Goal: Book appointment/travel/reservation

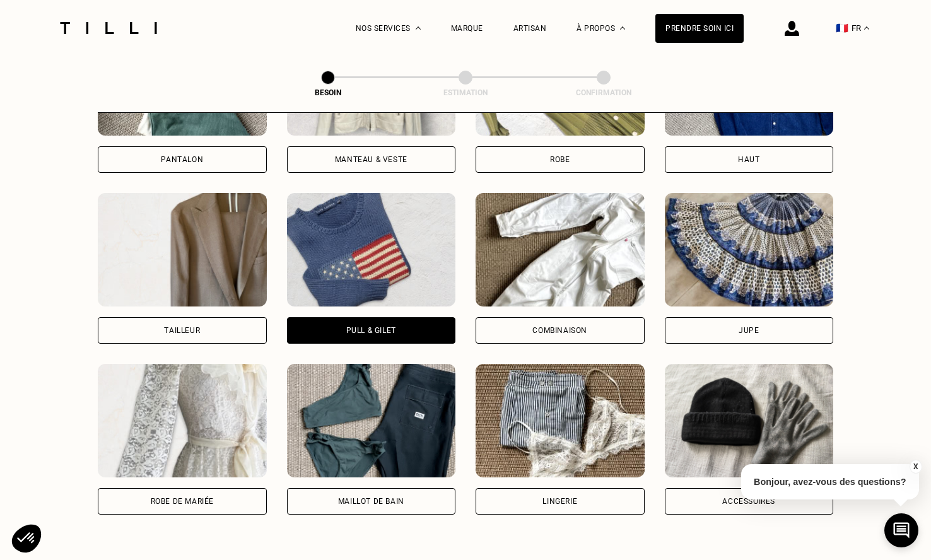
scroll to position [684, 0]
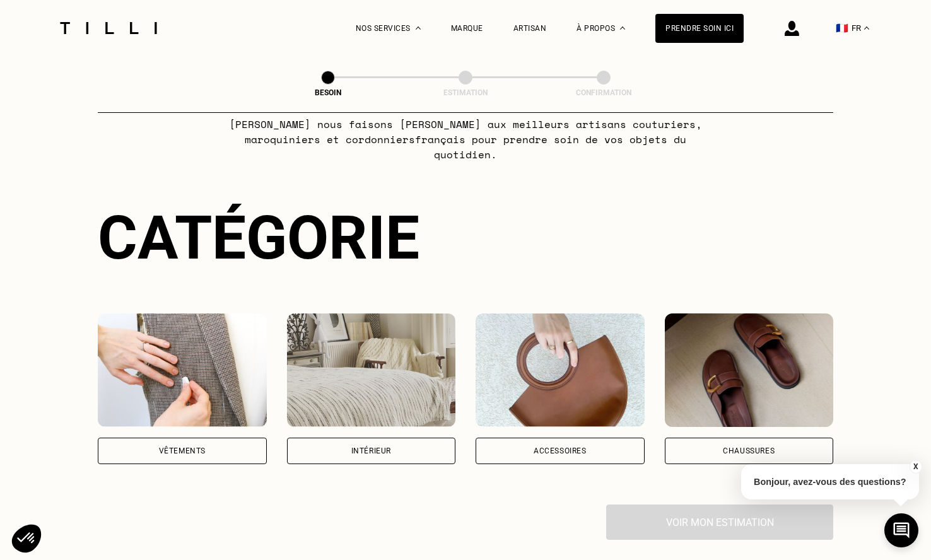
scroll to position [74, 0]
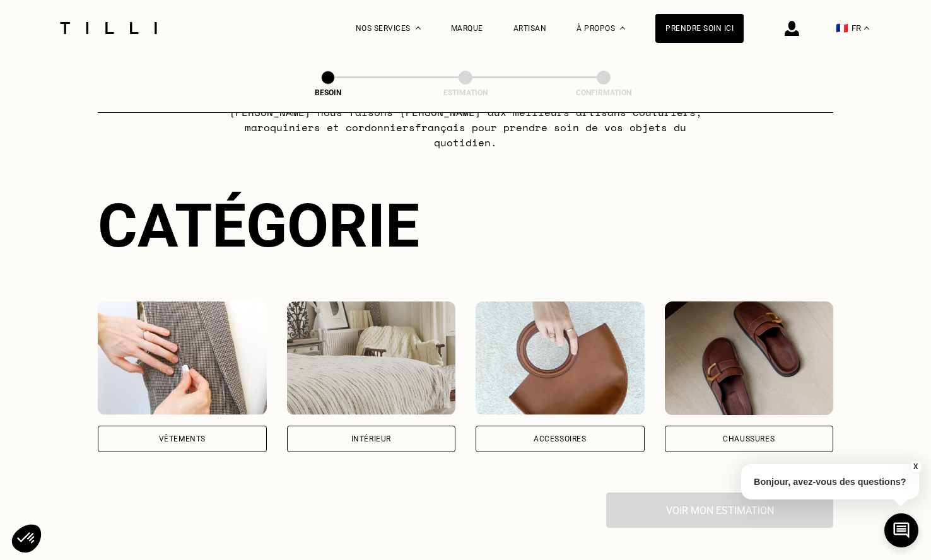
click at [184, 435] on div "Vêtements" at bounding box center [182, 439] width 47 height 8
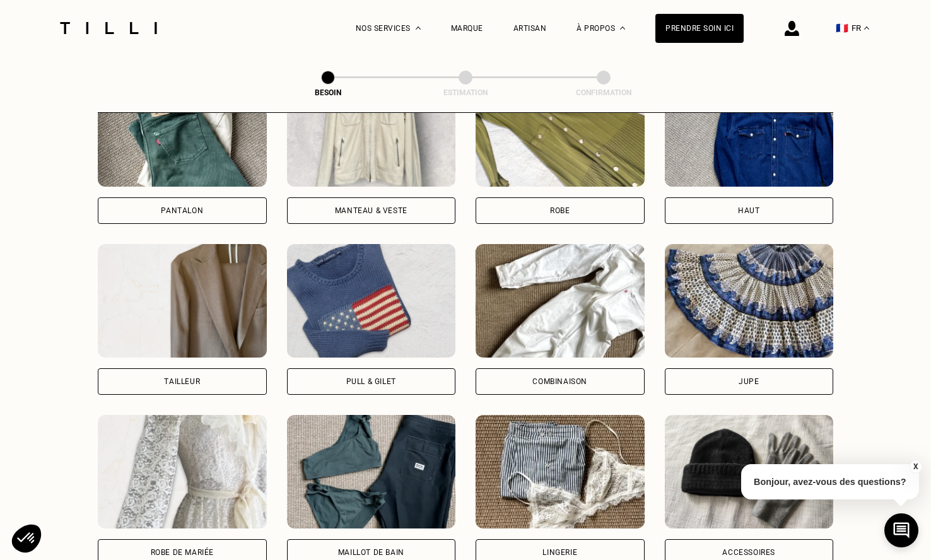
scroll to position [646, 0]
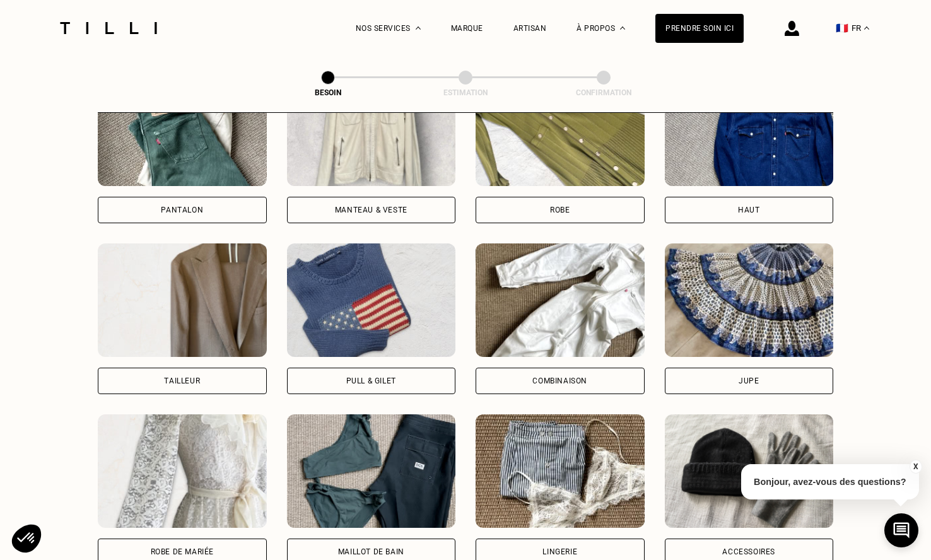
click at [521, 197] on div "Robe" at bounding box center [560, 210] width 169 height 27
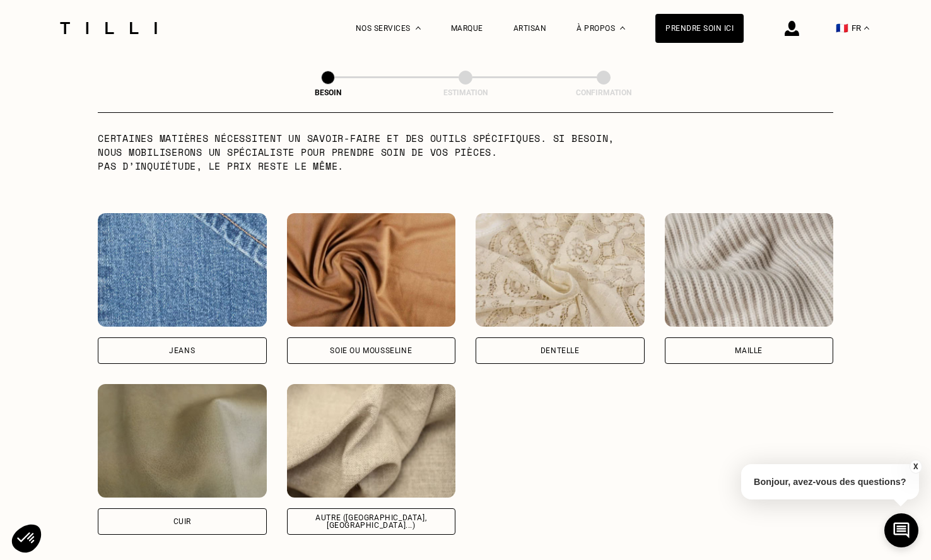
scroll to position [1282, 0]
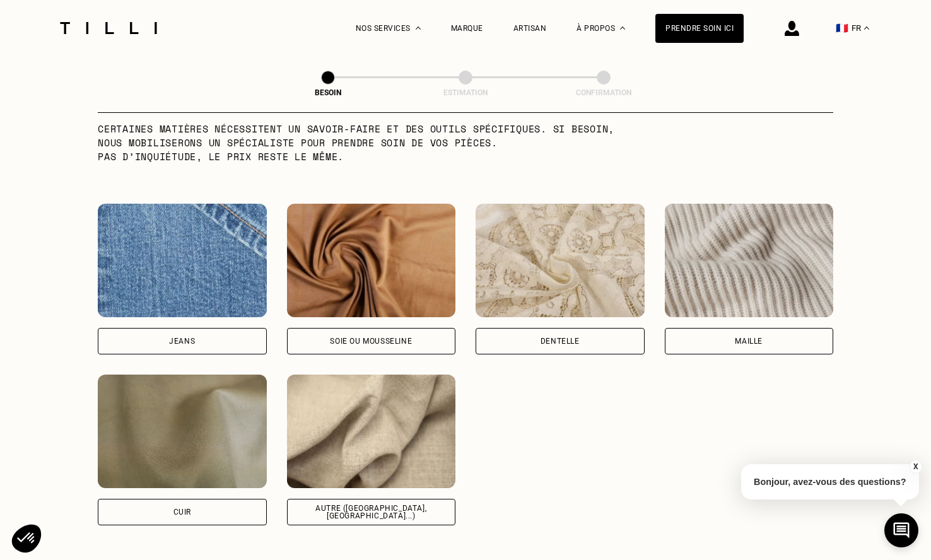
click at [785, 328] on div "Maille" at bounding box center [749, 341] width 169 height 27
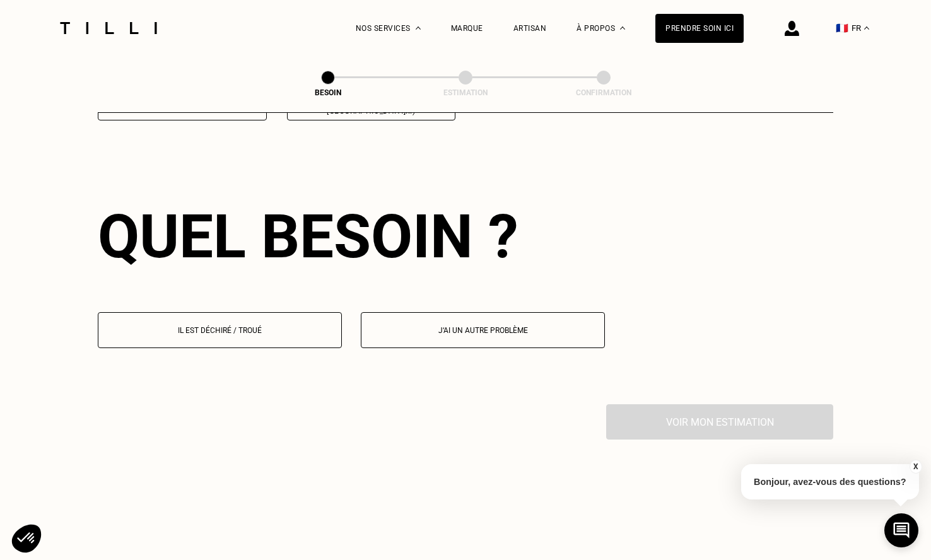
scroll to position [1693, 0]
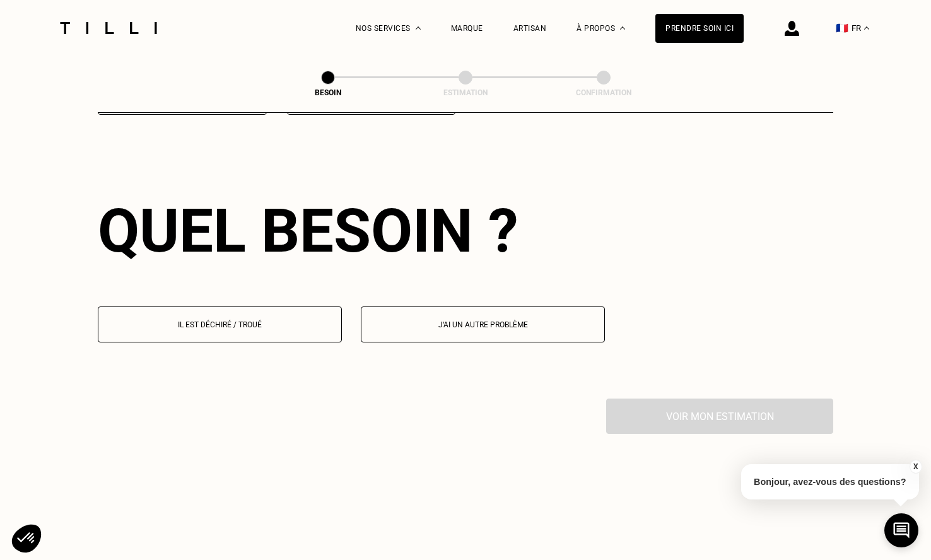
click at [218, 321] on button "Il est déchiré / troué" at bounding box center [220, 325] width 244 height 36
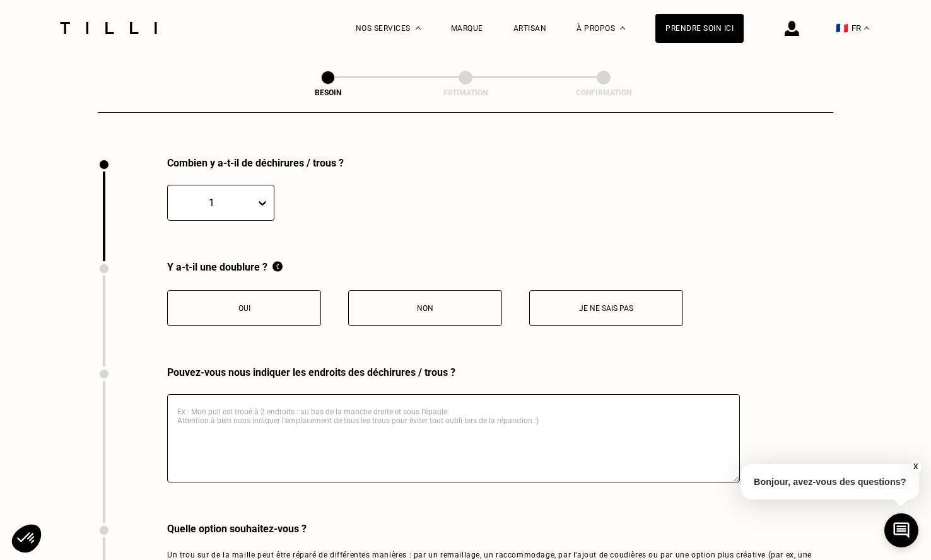
scroll to position [1937, 0]
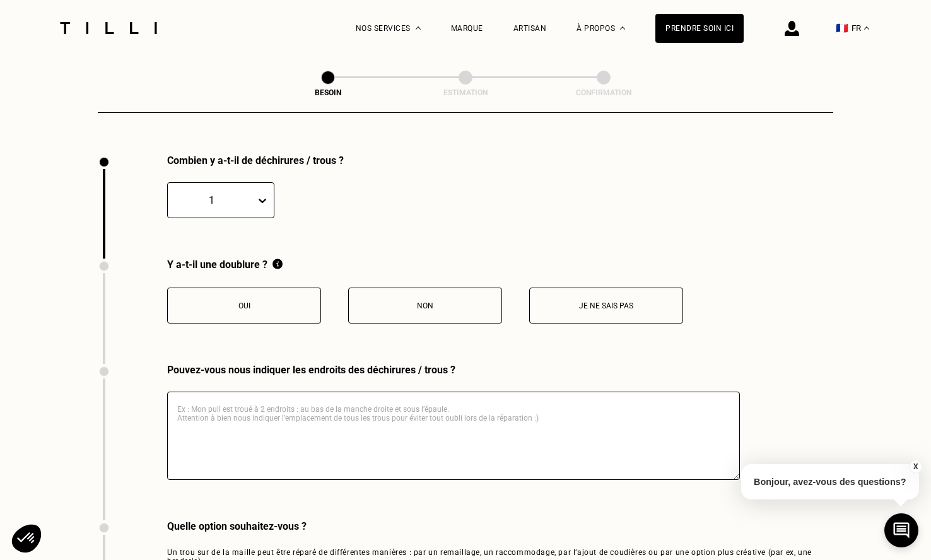
click at [448, 302] on p "Non" at bounding box center [425, 306] width 140 height 9
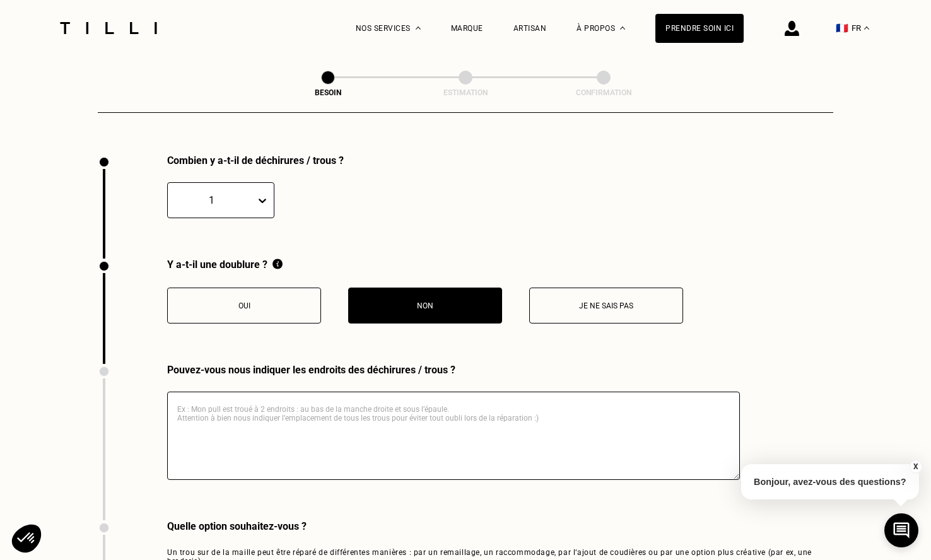
click at [422, 398] on textarea at bounding box center [453, 436] width 573 height 88
drag, startPoint x: 257, startPoint y: 399, endPoint x: 420, endPoint y: 399, distance: 163.5
click at [420, 399] on textarea "En bas de la robe sur l'avant, un trou" at bounding box center [453, 436] width 573 height 88
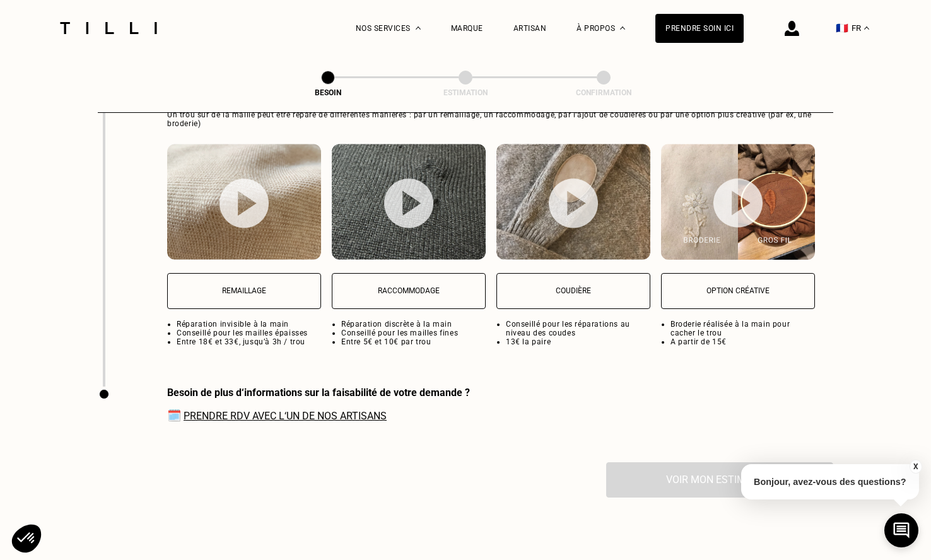
scroll to position [2375, 0]
type textarea "En bas de la robe, proche du bord"
click at [423, 284] on button "Raccommodage" at bounding box center [409, 291] width 154 height 36
select select "FR"
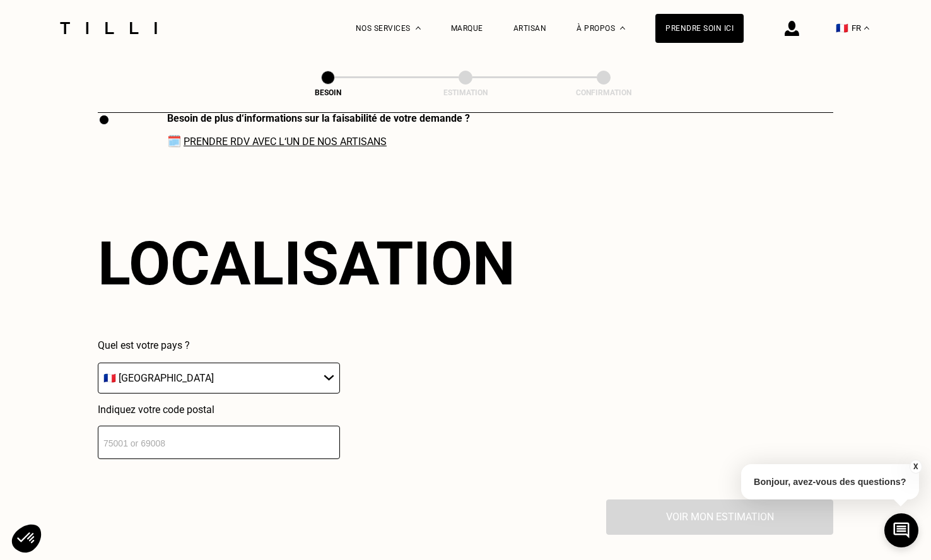
scroll to position [2651, 0]
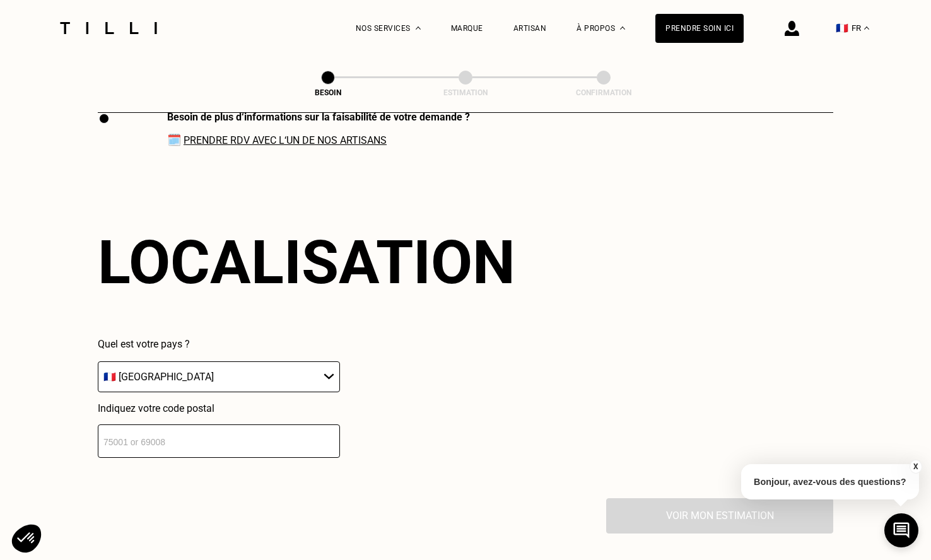
click at [297, 406] on div "Indiquez votre code postal" at bounding box center [219, 431] width 242 height 56
click at [297, 425] on input "number" at bounding box center [219, 441] width 242 height 33
type input "93230"
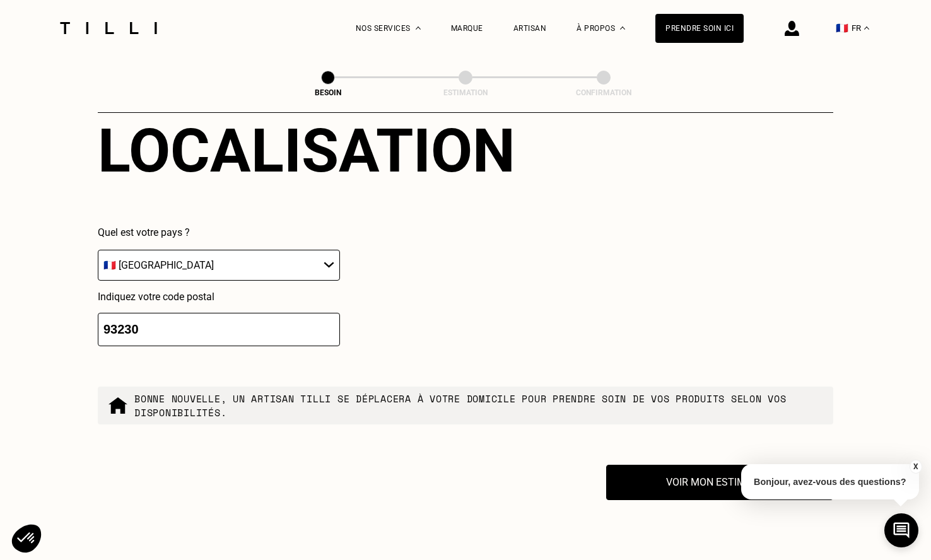
scroll to position [2685, 0]
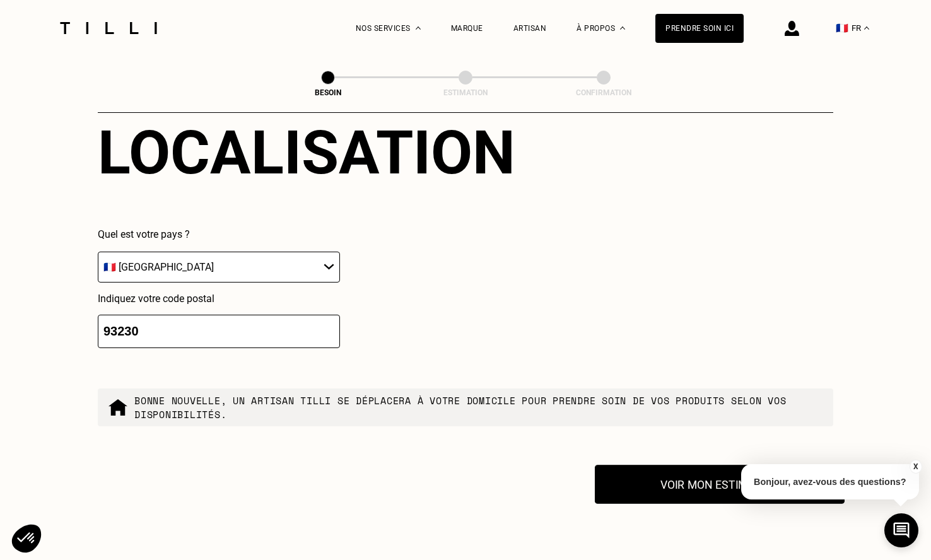
click at [691, 470] on button "Voir mon estimation" at bounding box center [720, 484] width 250 height 39
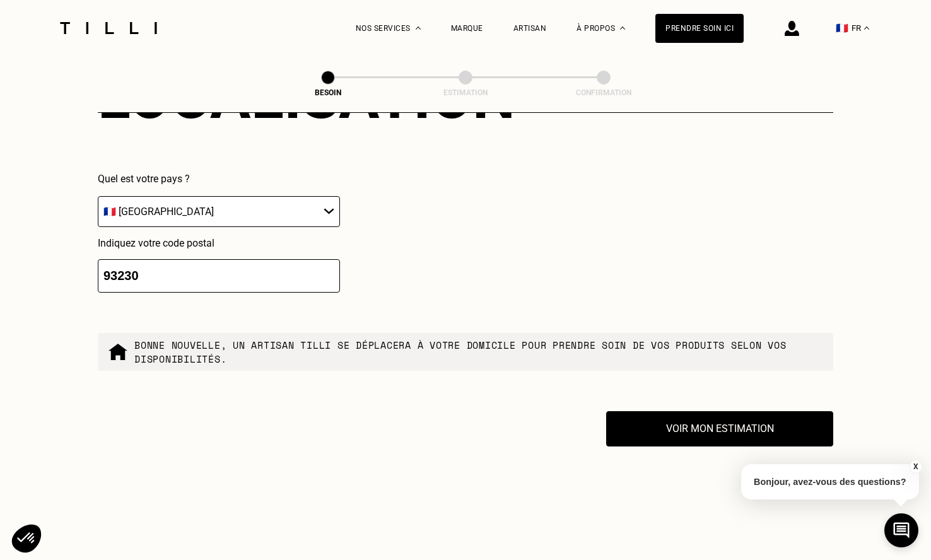
scroll to position [2745, 0]
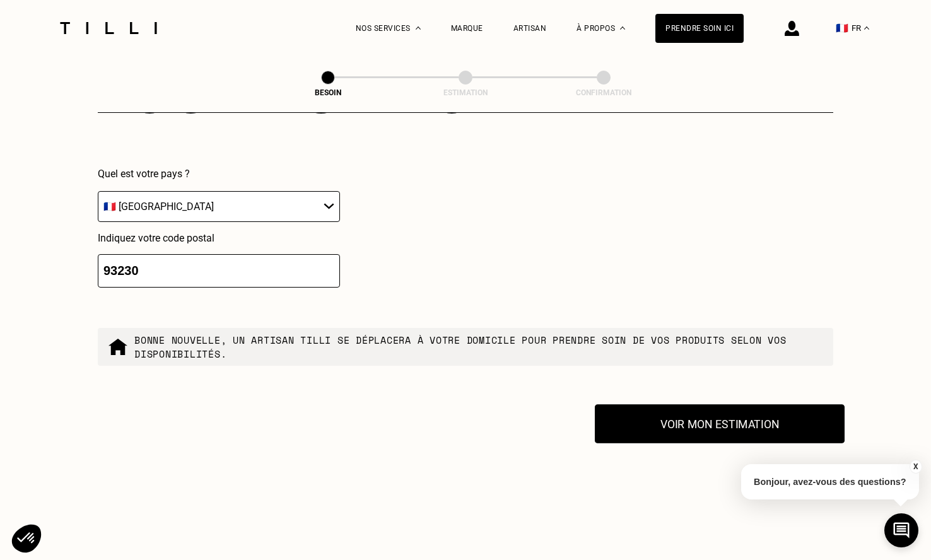
click at [719, 417] on button "Voir mon estimation" at bounding box center [720, 424] width 250 height 39
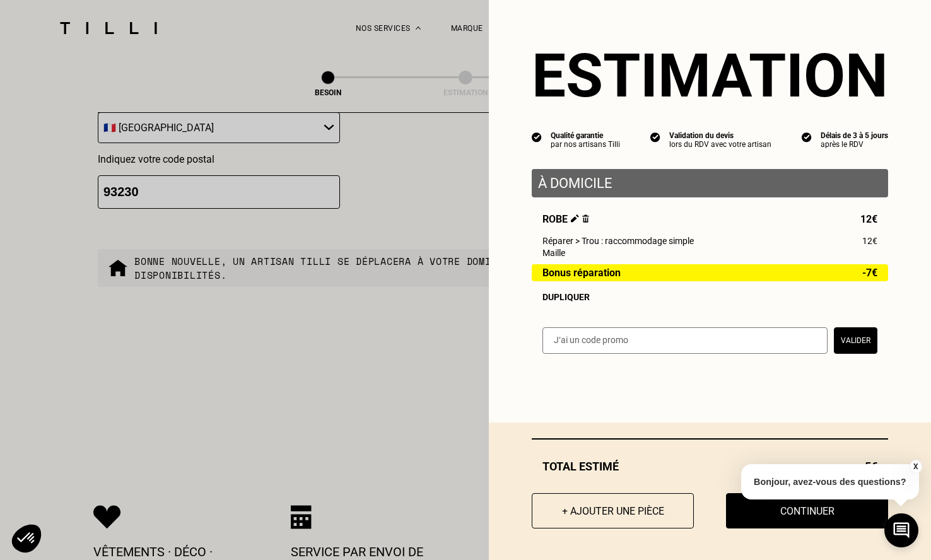
scroll to position [2827, 0]
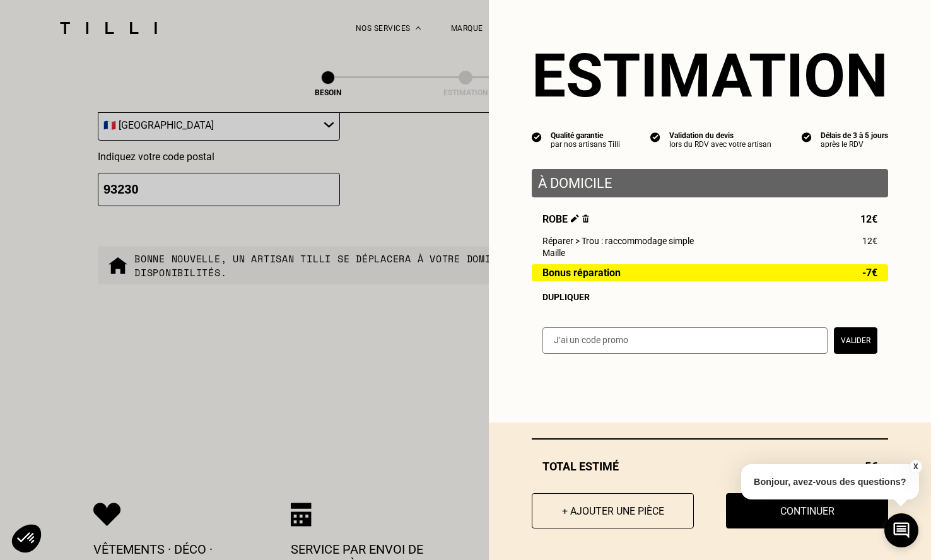
click at [911, 464] on button "X" at bounding box center [915, 467] width 13 height 14
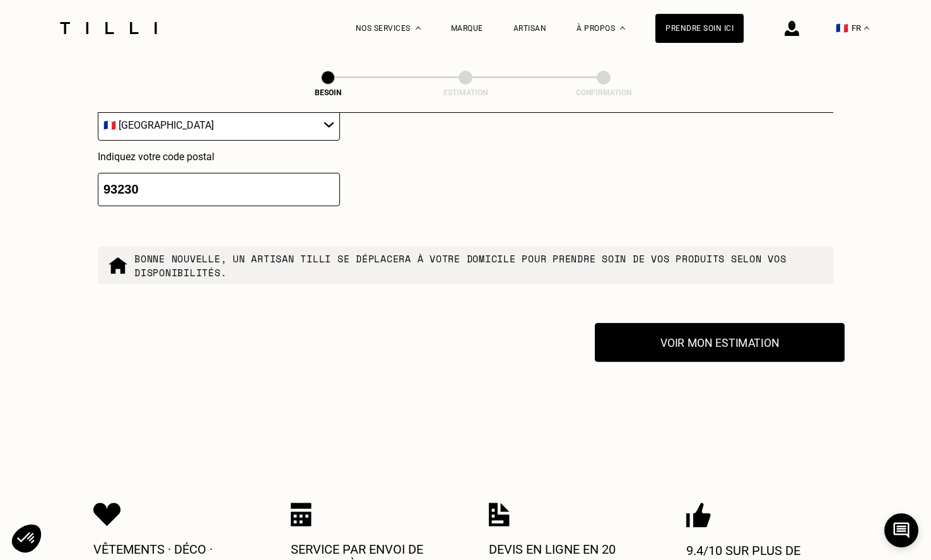
click at [781, 338] on button "Voir mon estimation" at bounding box center [720, 342] width 250 height 39
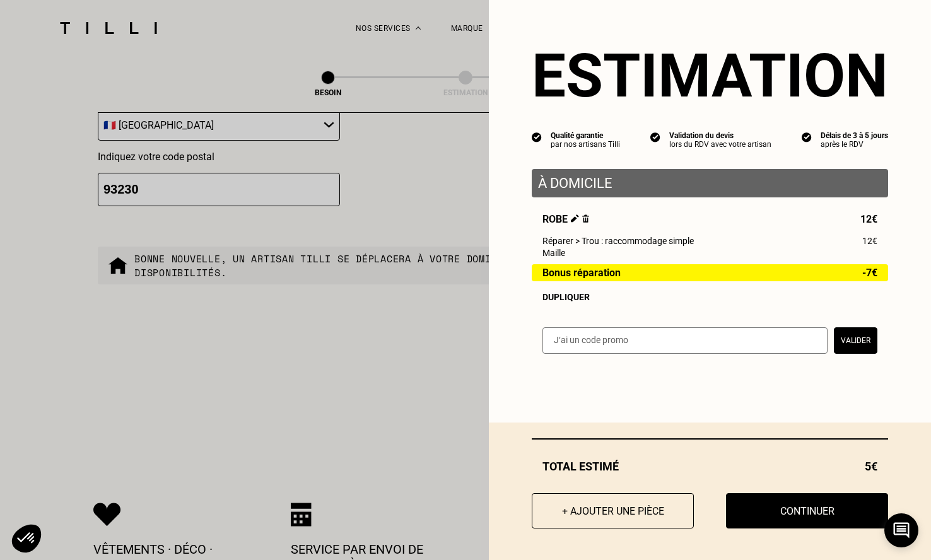
click at [628, 184] on p "À domicile" at bounding box center [710, 183] width 344 height 16
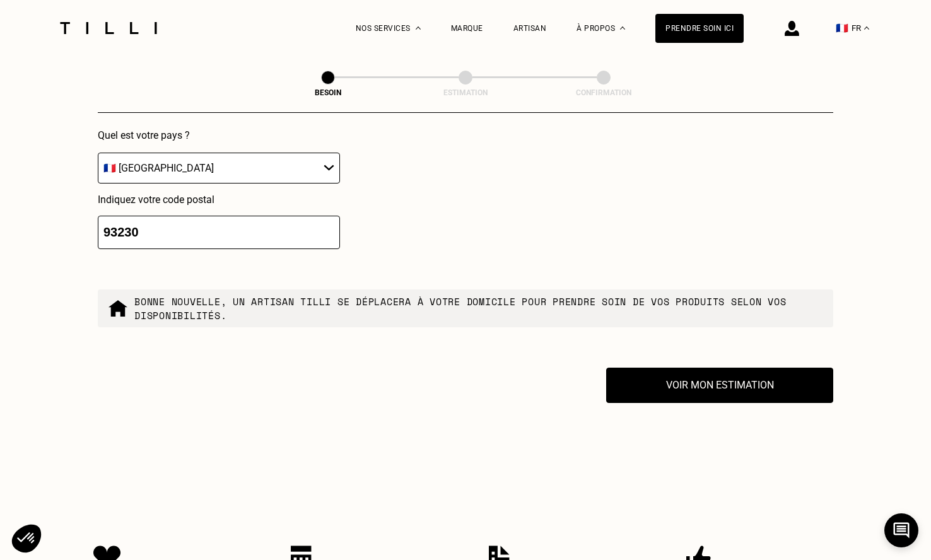
scroll to position [2755, 0]
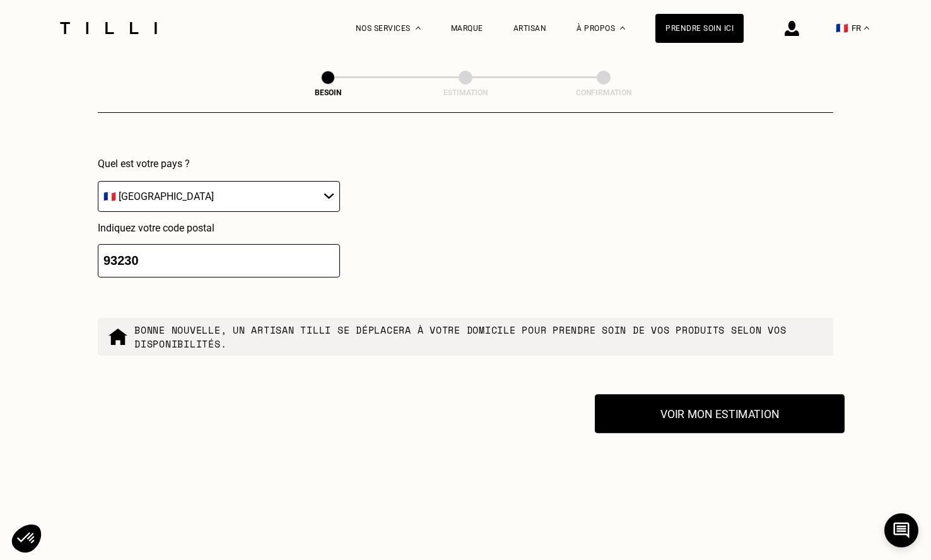
click at [715, 410] on button "Voir mon estimation" at bounding box center [720, 413] width 250 height 39
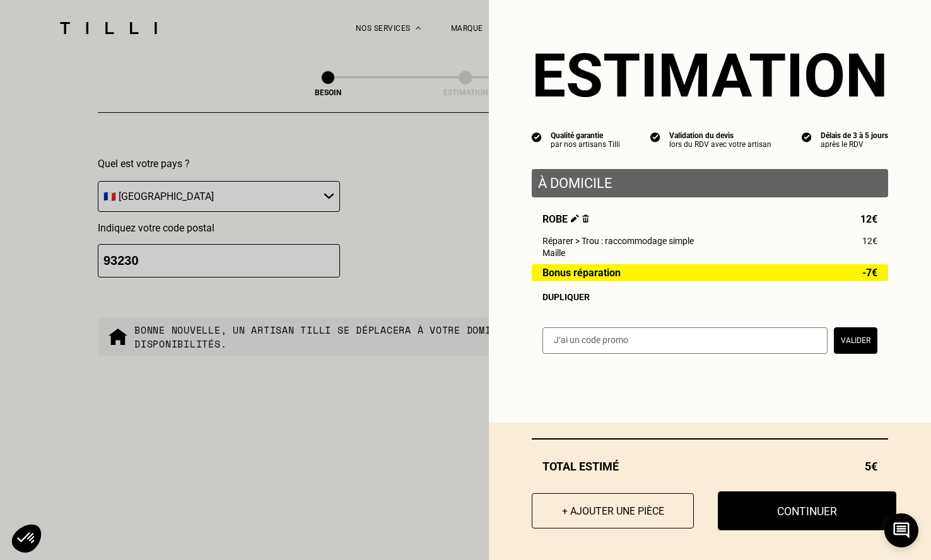
click at [768, 509] on button "Continuer" at bounding box center [807, 511] width 179 height 39
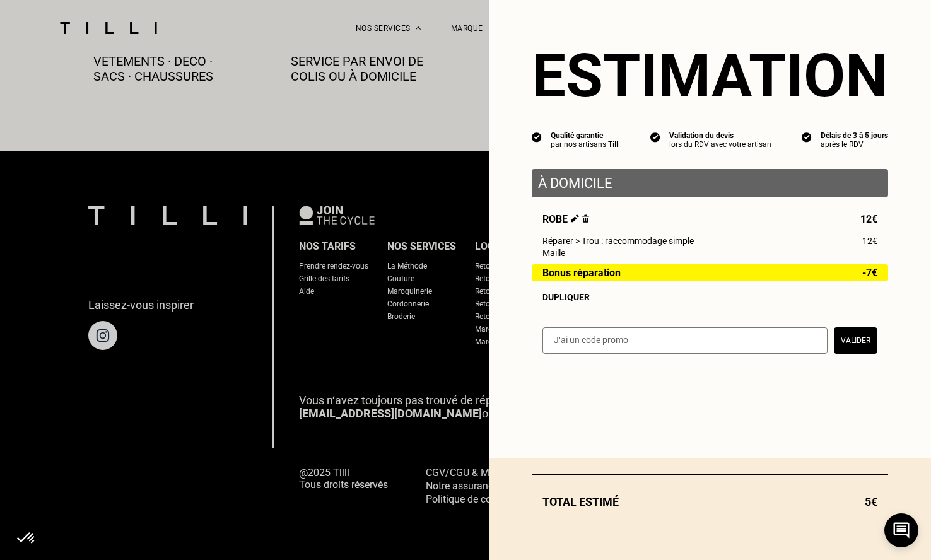
scroll to position [715, 0]
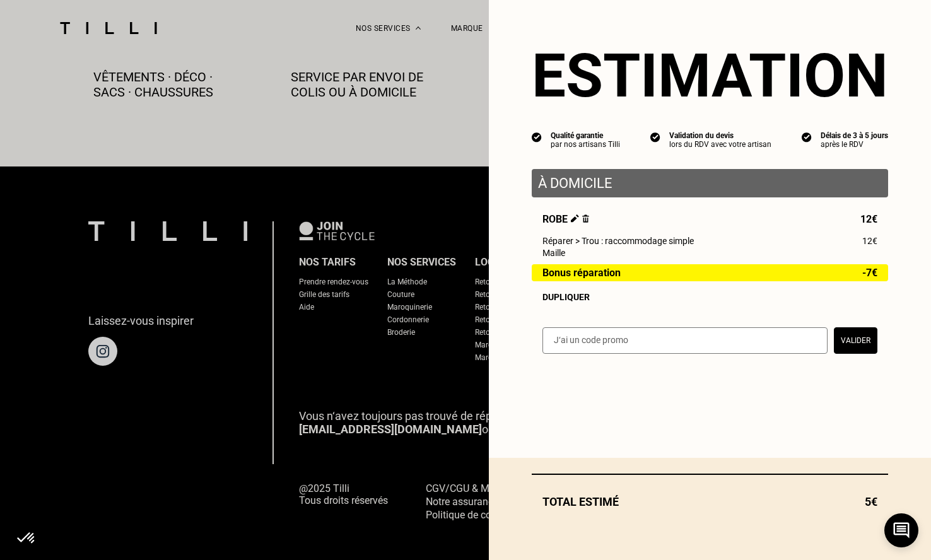
select select "FR"
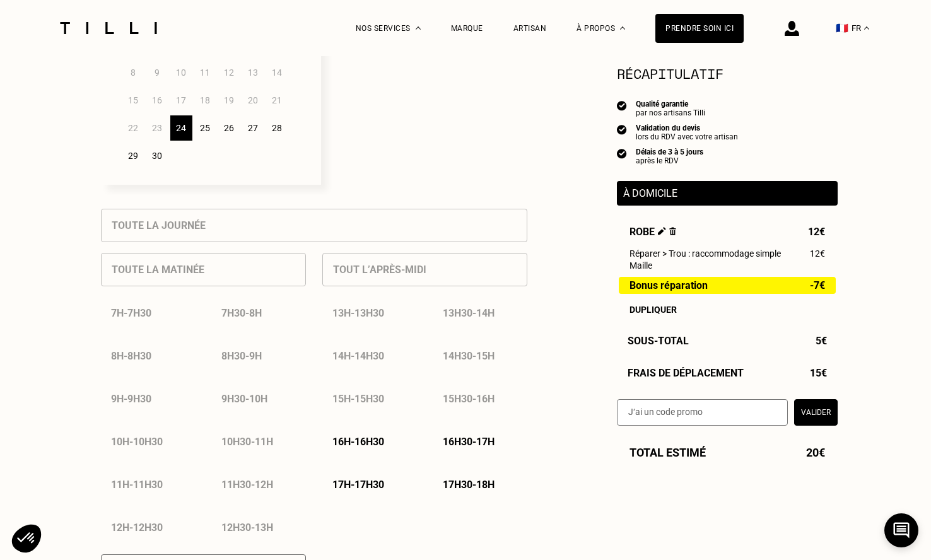
scroll to position [435, 0]
click at [692, 28] on div "Prendre soin ici" at bounding box center [700, 28] width 88 height 29
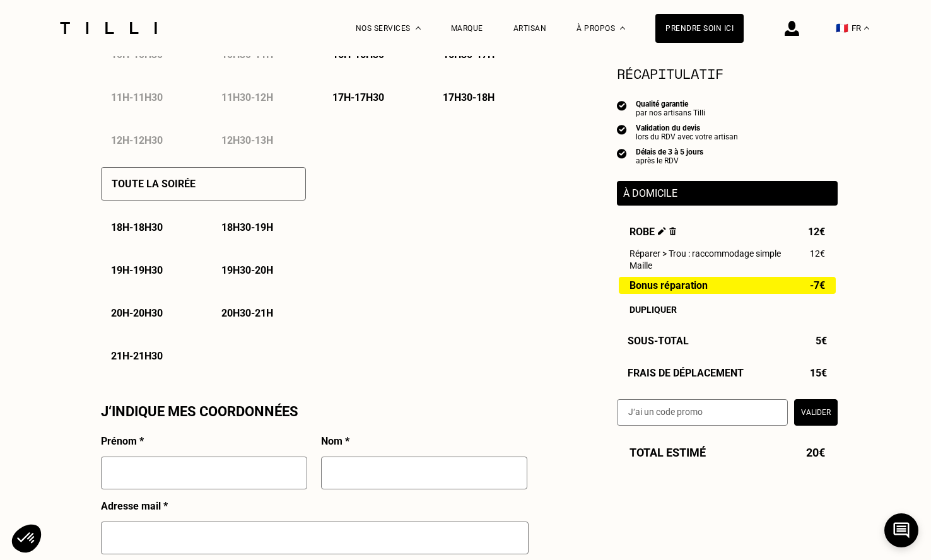
scroll to position [1107, 0]
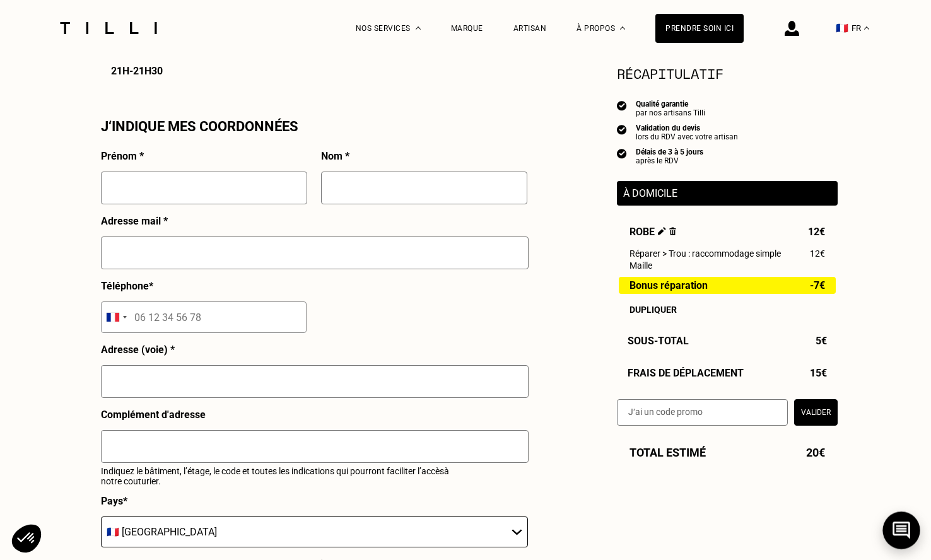
click at [892, 532] on icon at bounding box center [902, 530] width 21 height 33
